Goal: Book appointment/travel/reservation

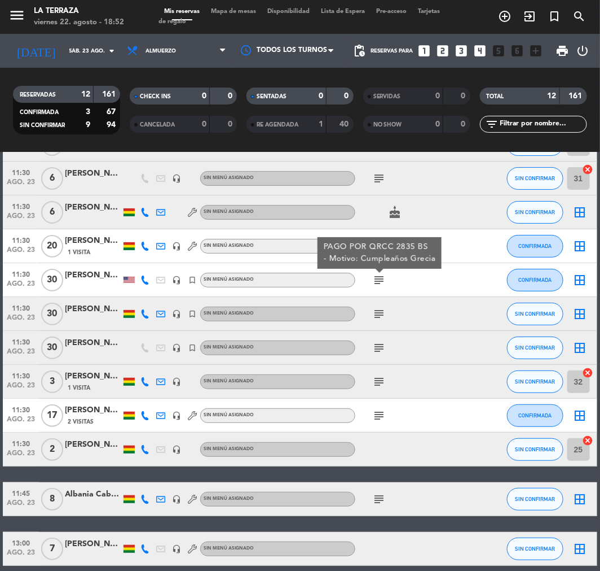
scroll to position [128, 0]
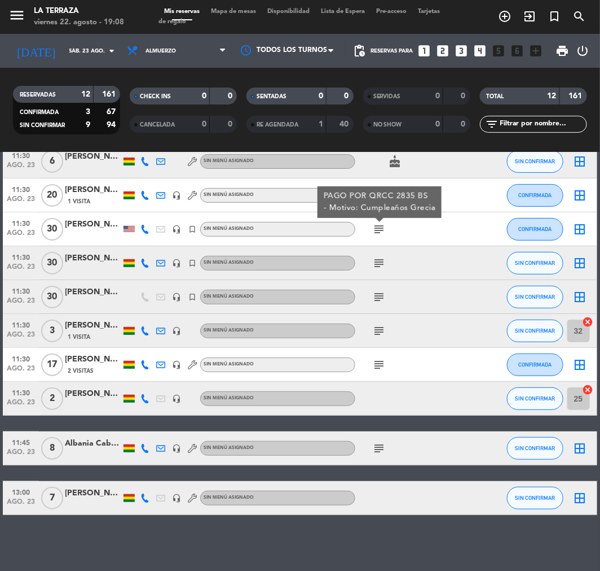
click at [476, 54] on icon "looks_4" at bounding box center [481, 50] width 15 height 15
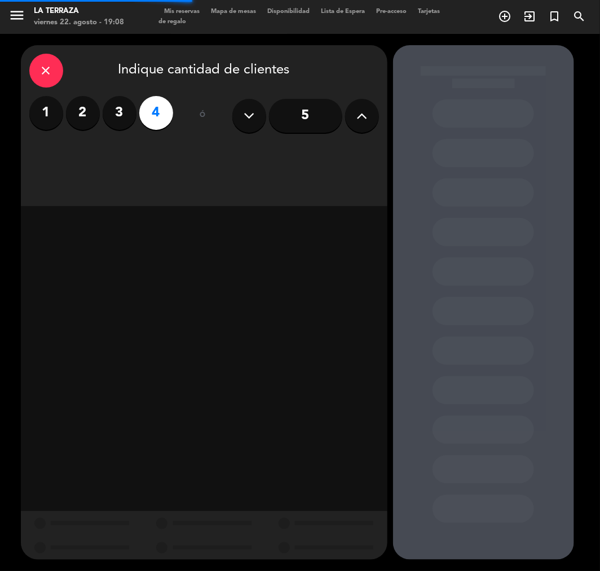
click at [336, 115] on input "5" at bounding box center [305, 116] width 73 height 34
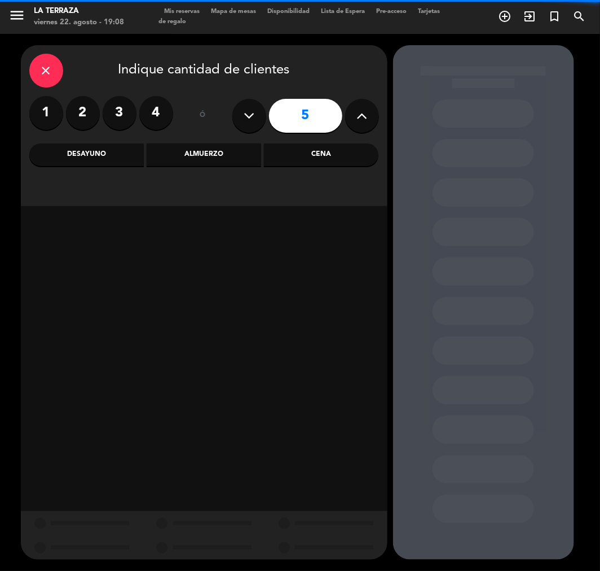
click at [336, 115] on input "5" at bounding box center [305, 116] width 73 height 34
click at [352, 120] on button at bounding box center [362, 116] width 34 height 34
type input "7"
click at [195, 159] on div "Almuerzo" at bounding box center [204, 154] width 115 height 23
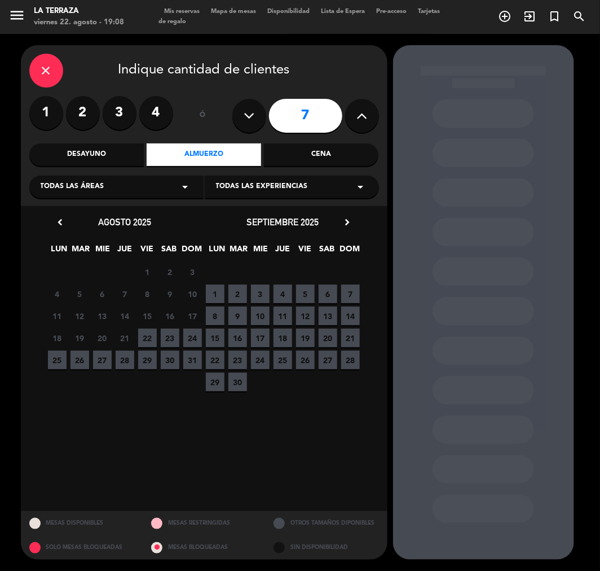
click at [168, 336] on span "23" at bounding box center [170, 337] width 19 height 19
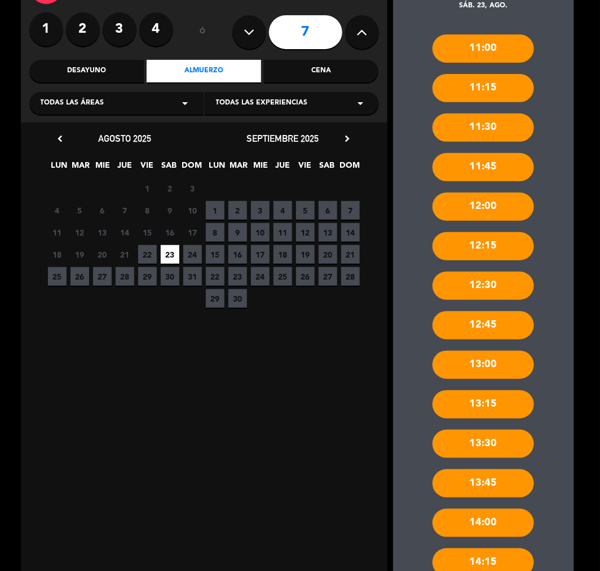
scroll to position [199, 0]
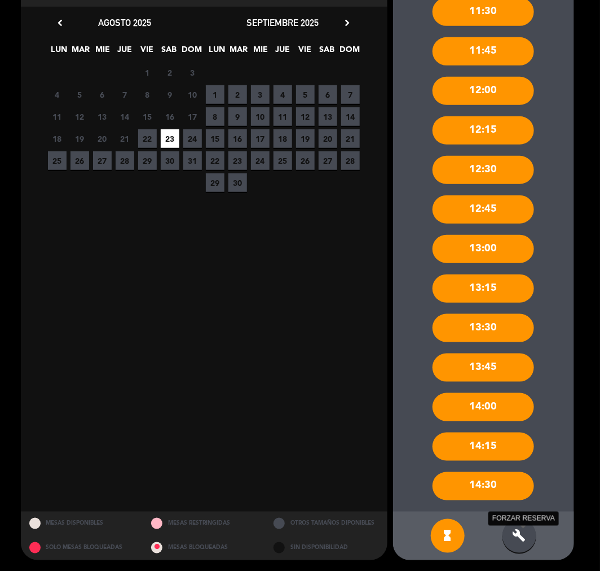
click at [521, 529] on icon "build" at bounding box center [520, 536] width 14 height 14
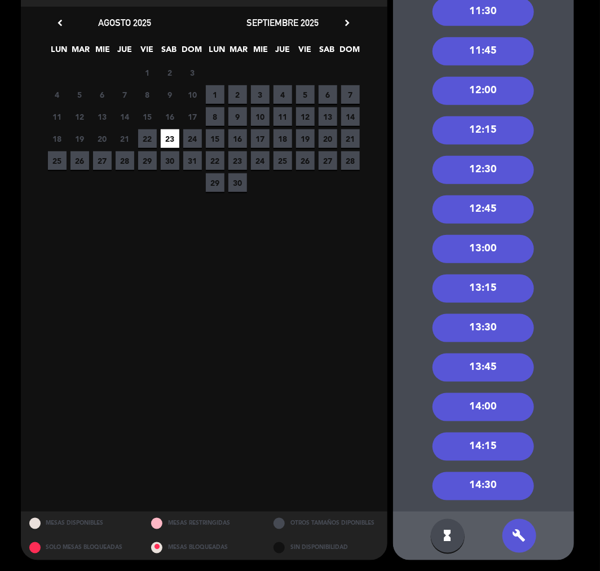
click at [506, 174] on div "12:30" at bounding box center [484, 170] width 102 height 28
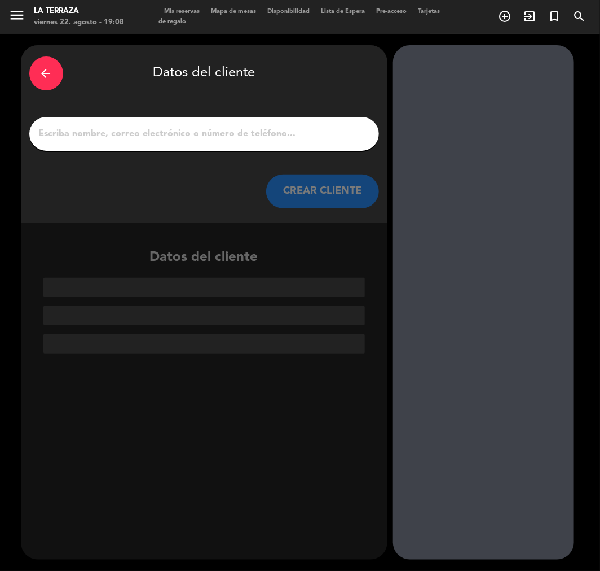
click at [310, 138] on input "1" at bounding box center [204, 134] width 333 height 16
paste input "[PERSON_NAME]"
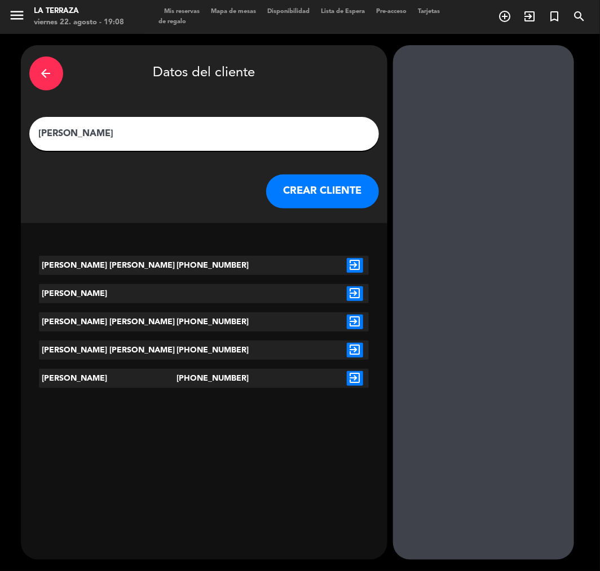
type input "[PERSON_NAME]"
click at [332, 192] on button "CREAR CLIENTE" at bounding box center [322, 191] width 113 height 34
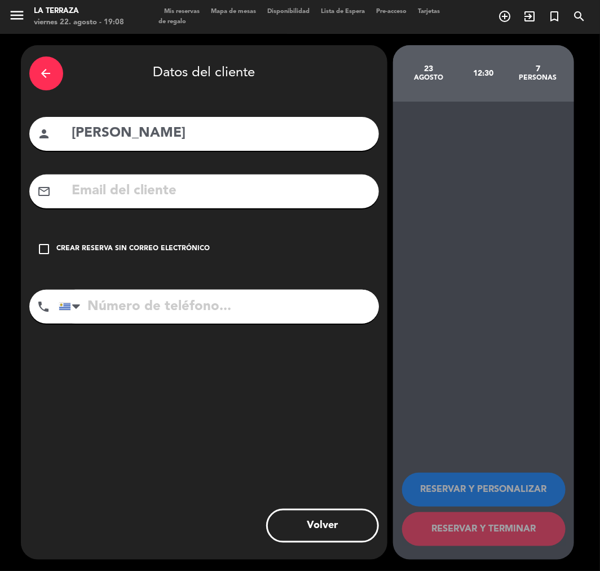
click at [150, 311] on input "tel" at bounding box center [219, 307] width 321 height 34
type input "[PHONE_NUMBER]"
click at [157, 238] on div "check_box_outline_blank Crear reserva sin correo electrónico" at bounding box center [204, 249] width 350 height 34
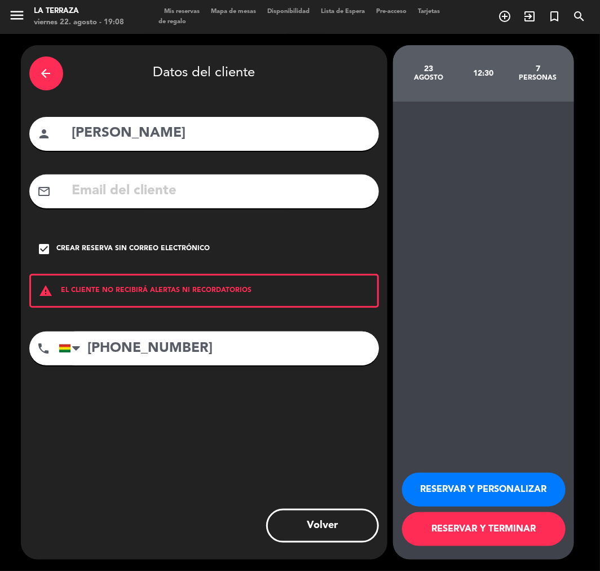
click at [489, 476] on button "RESERVAR Y PERSONALIZAR" at bounding box center [484, 489] width 164 height 34
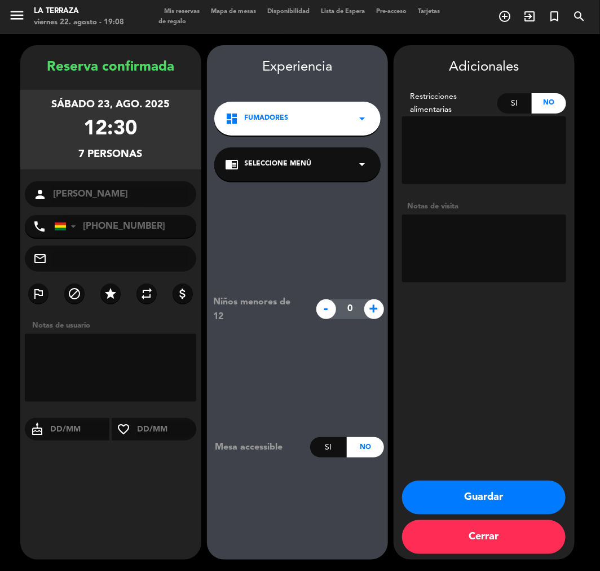
click at [474, 241] on textarea at bounding box center [484, 248] width 164 height 68
click at [471, 233] on textarea at bounding box center [484, 248] width 164 height 68
type textarea "1000 bs TC RECIBO 15819"
drag, startPoint x: 504, startPoint y: 493, endPoint x: 588, endPoint y: 460, distance: 89.7
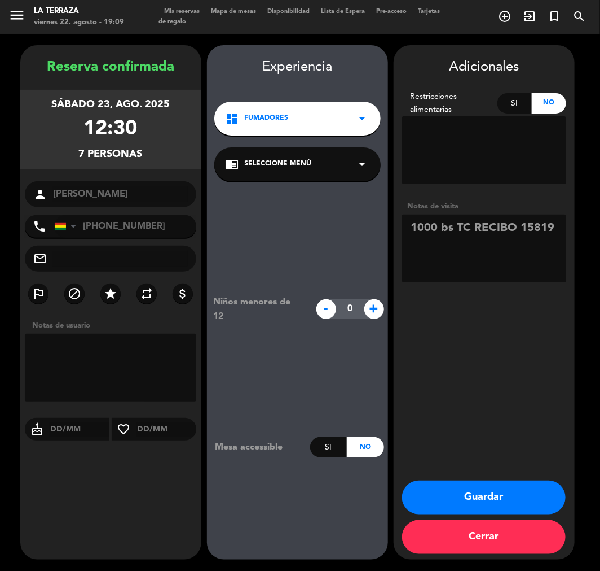
click at [504, 493] on button "Guardar" at bounding box center [484, 497] width 164 height 34
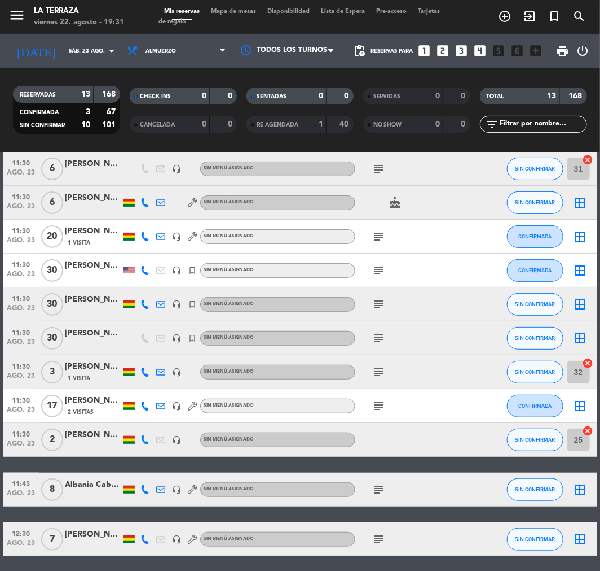
scroll to position [177, 0]
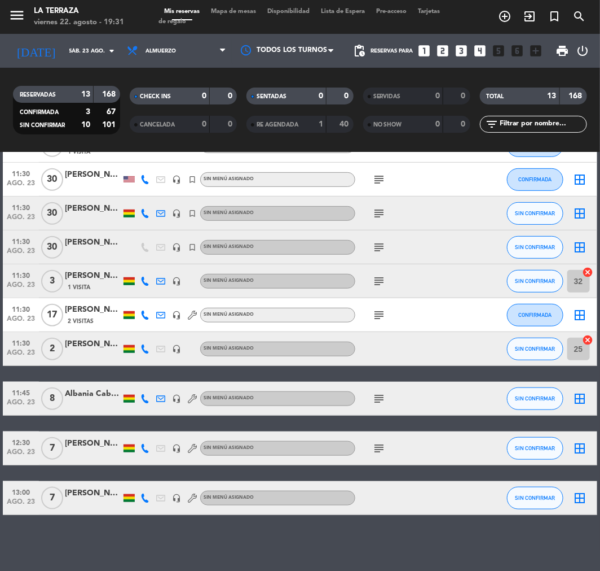
click at [80, 506] on div at bounding box center [93, 503] width 56 height 9
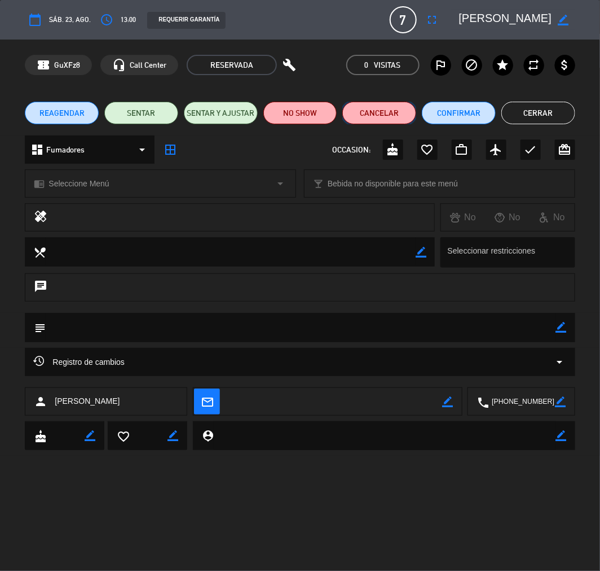
click at [374, 113] on button "Cancelar" at bounding box center [380, 113] width 74 height 23
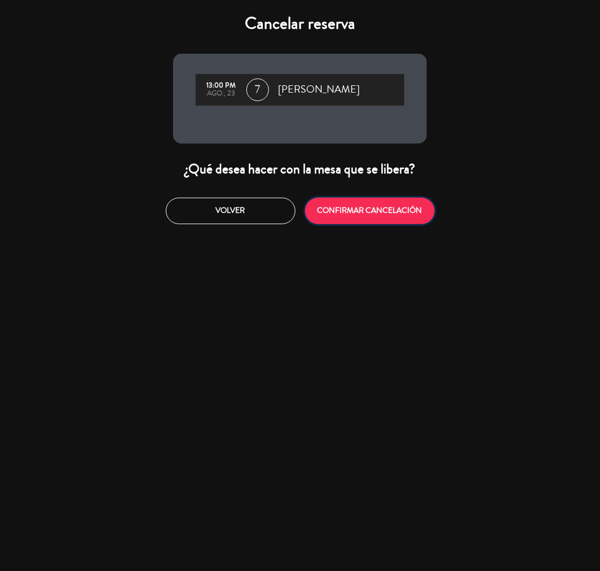
click at [337, 211] on button "CONFIRMAR CANCELACIÓN" at bounding box center [370, 211] width 130 height 27
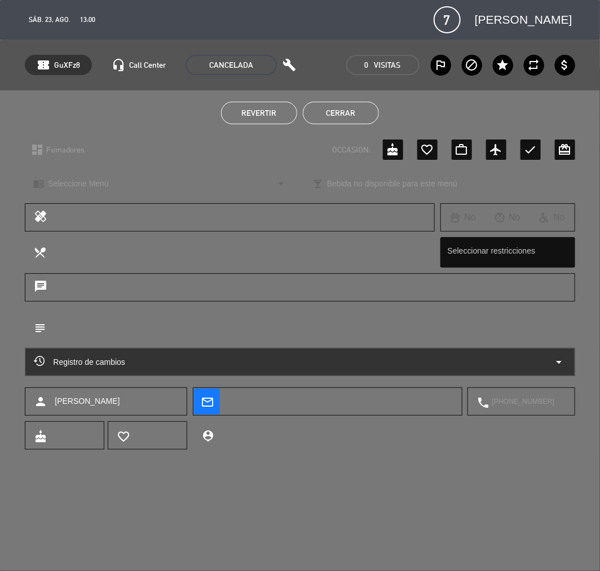
click at [314, 108] on button "Cerrar" at bounding box center [341, 113] width 76 height 23
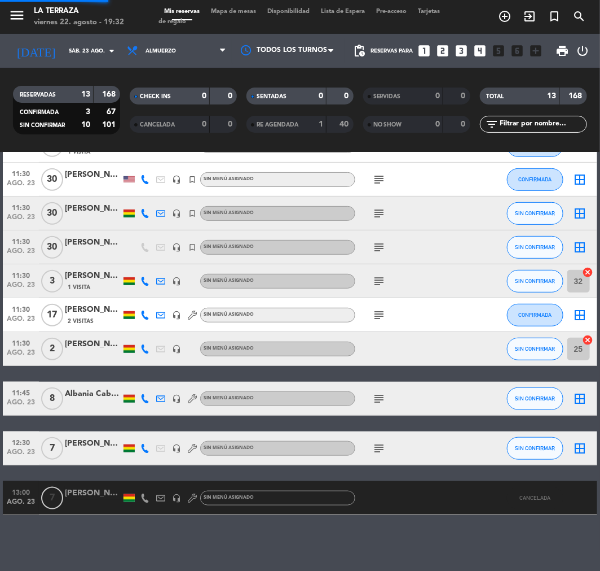
scroll to position [128, 0]
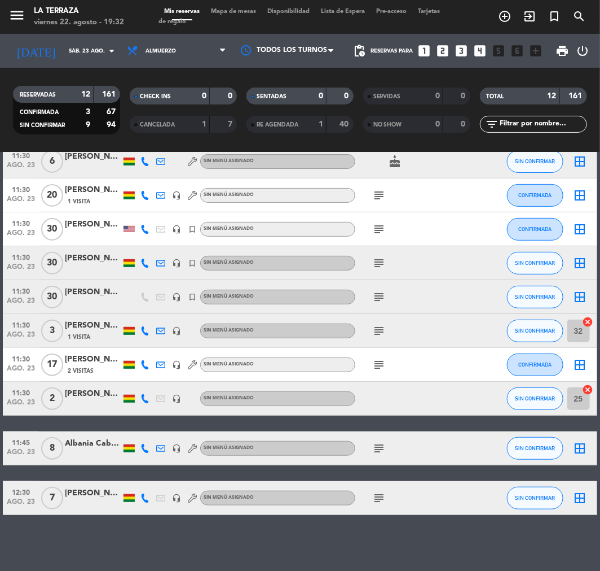
click at [83, 483] on div "12:30 ago. 23 7 [PERSON_NAME] headset_mic Sin menú asignado subject SIN CONFIRM…" at bounding box center [300, 498] width 594 height 34
click at [86, 493] on div "[PERSON_NAME]" at bounding box center [93, 492] width 56 height 13
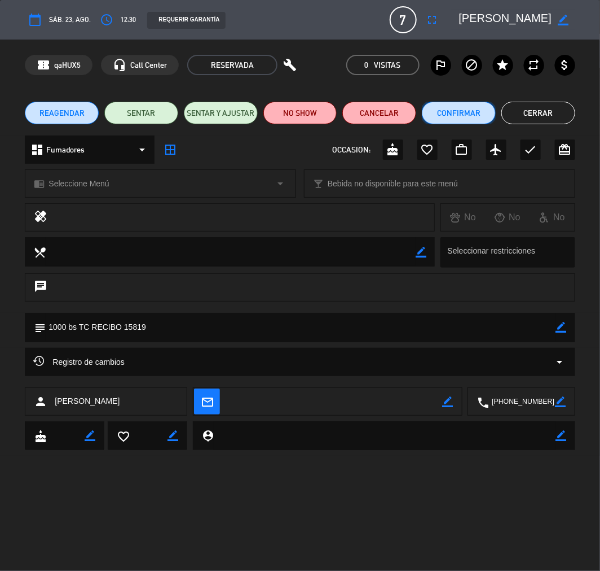
click at [442, 115] on button "Confirmar" at bounding box center [459, 113] width 74 height 23
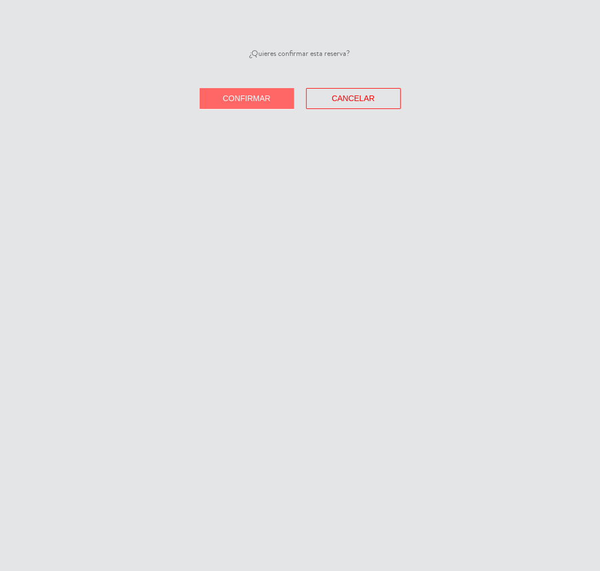
click at [246, 93] on button "Confirmar" at bounding box center [247, 98] width 95 height 21
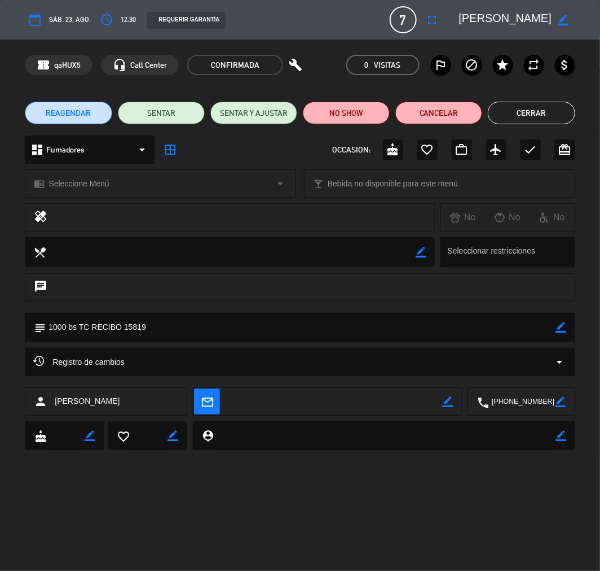
click at [507, 113] on button "Cerrar" at bounding box center [531, 113] width 87 height 23
